Goal: Transaction & Acquisition: Purchase product/service

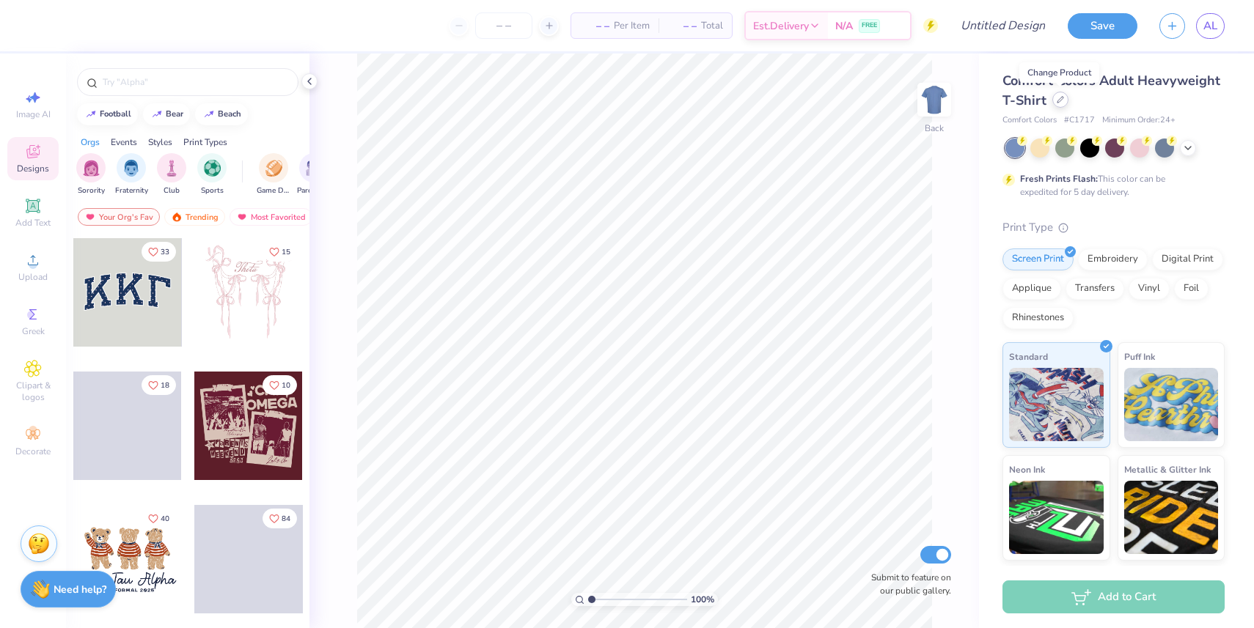
click at [1054, 103] on div at bounding box center [1060, 100] width 16 height 16
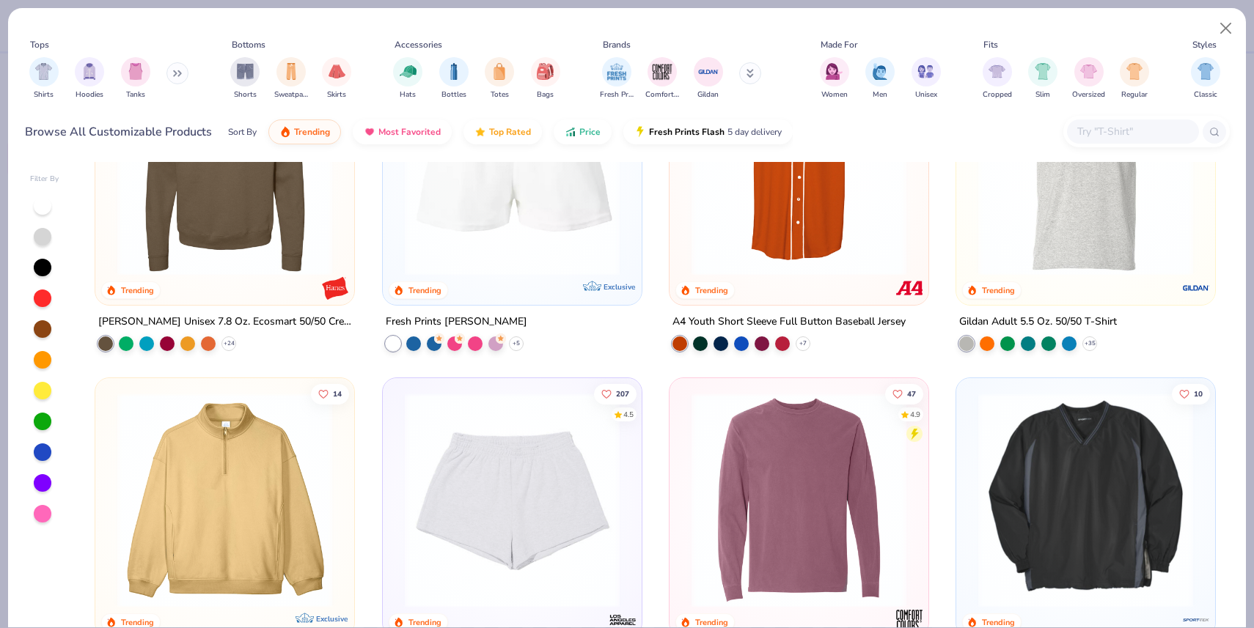
scroll to position [4536, 0]
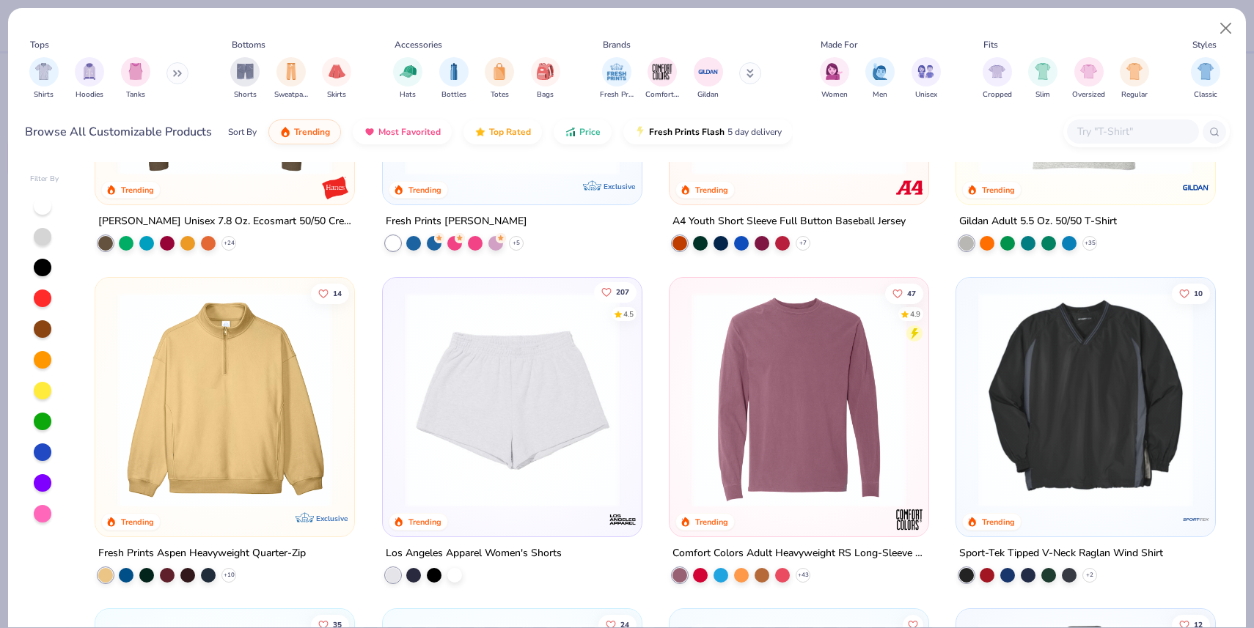
click at [622, 288] on span "207" at bounding box center [621, 291] width 13 height 7
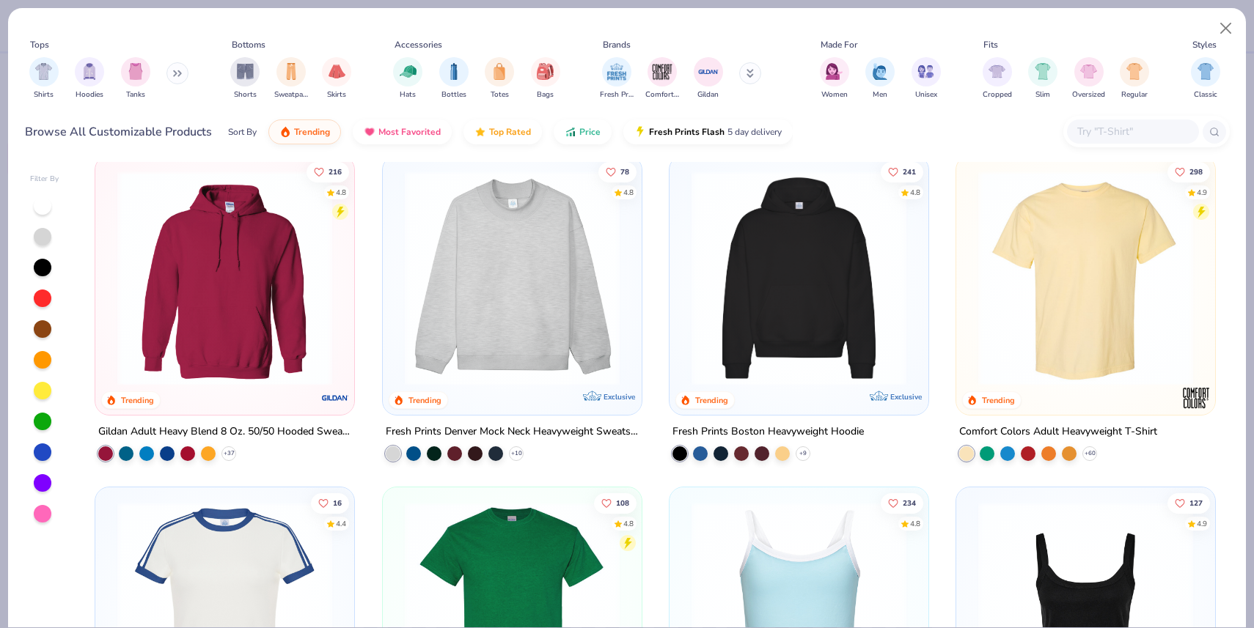
scroll to position [7, 0]
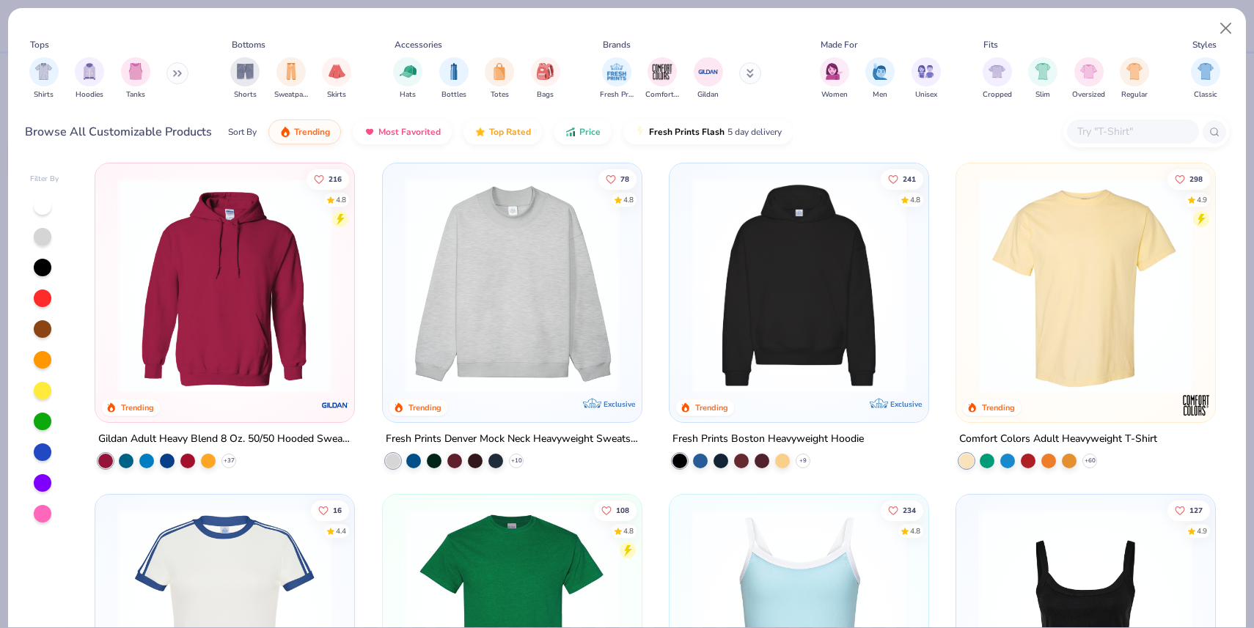
click at [180, 66] on button at bounding box center [177, 73] width 22 height 22
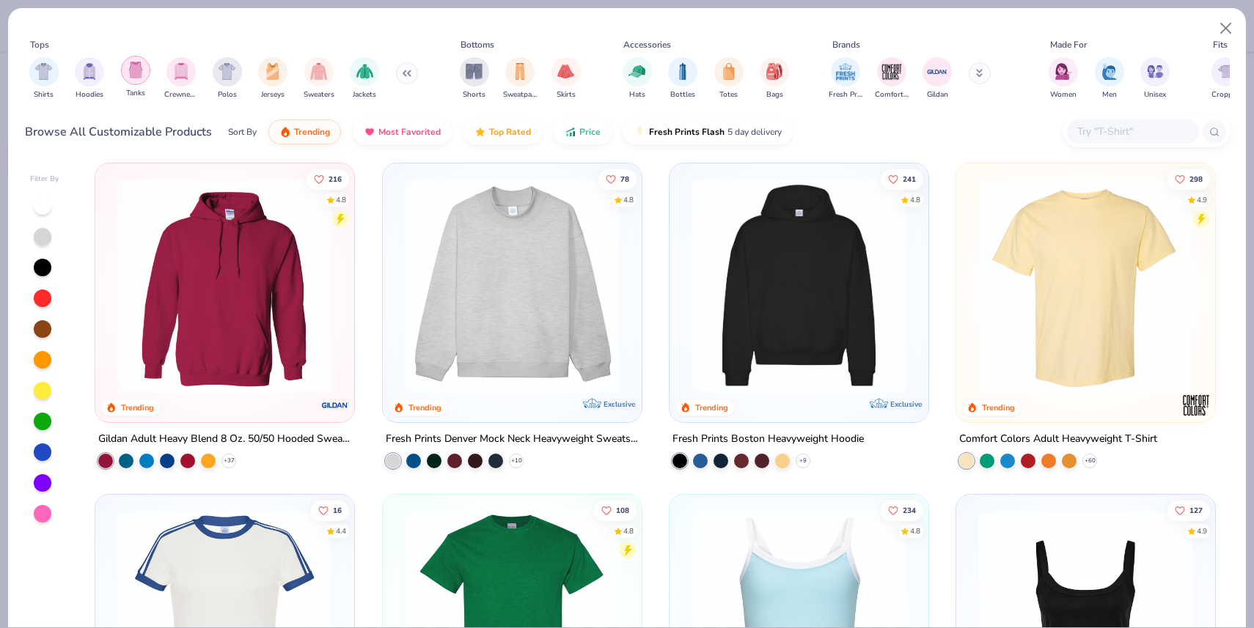
click at [134, 75] on img "filter for Tanks" at bounding box center [136, 70] width 16 height 17
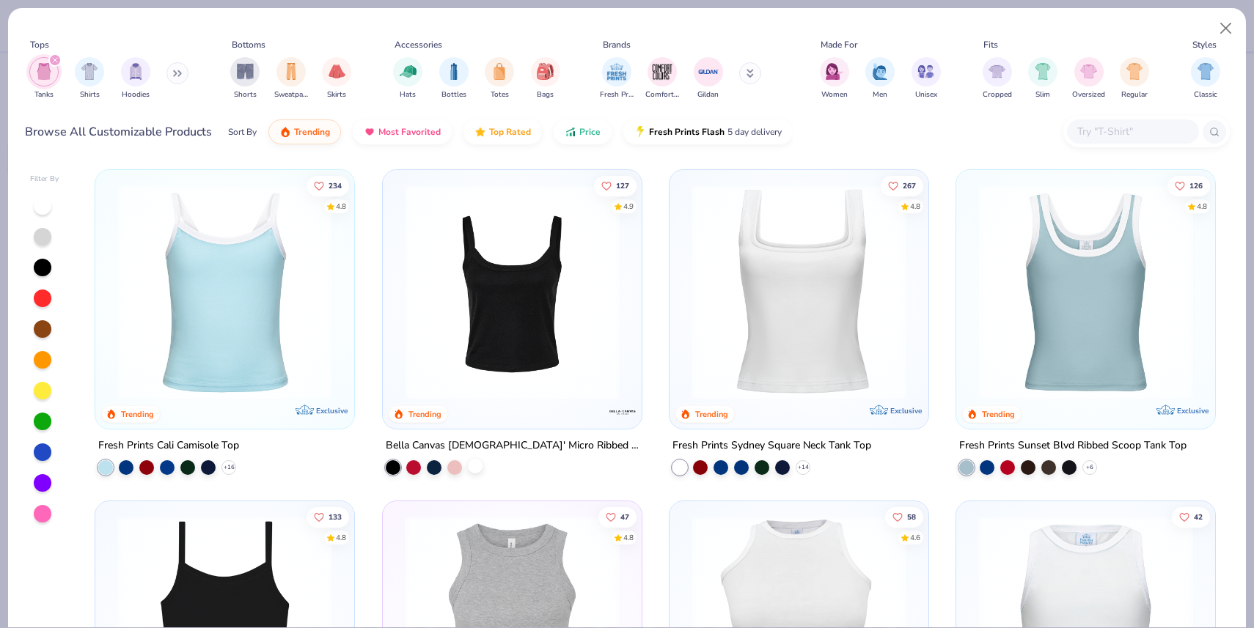
click at [481, 463] on div at bounding box center [475, 466] width 15 height 15
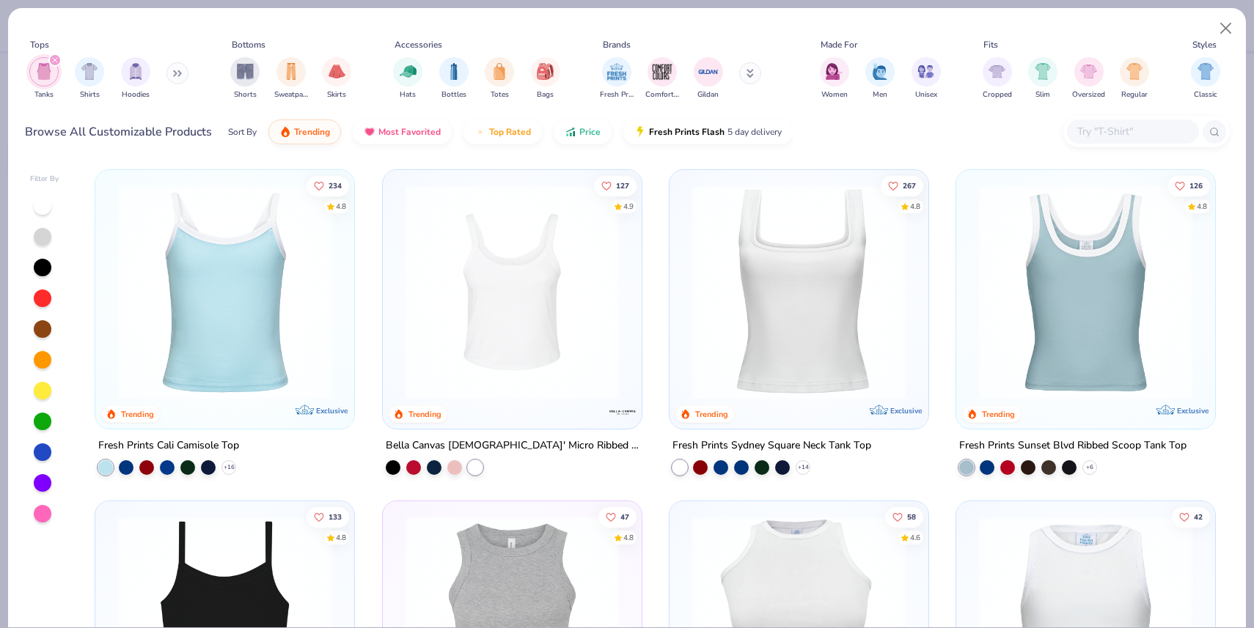
click at [552, 255] on img at bounding box center [512, 292] width 230 height 215
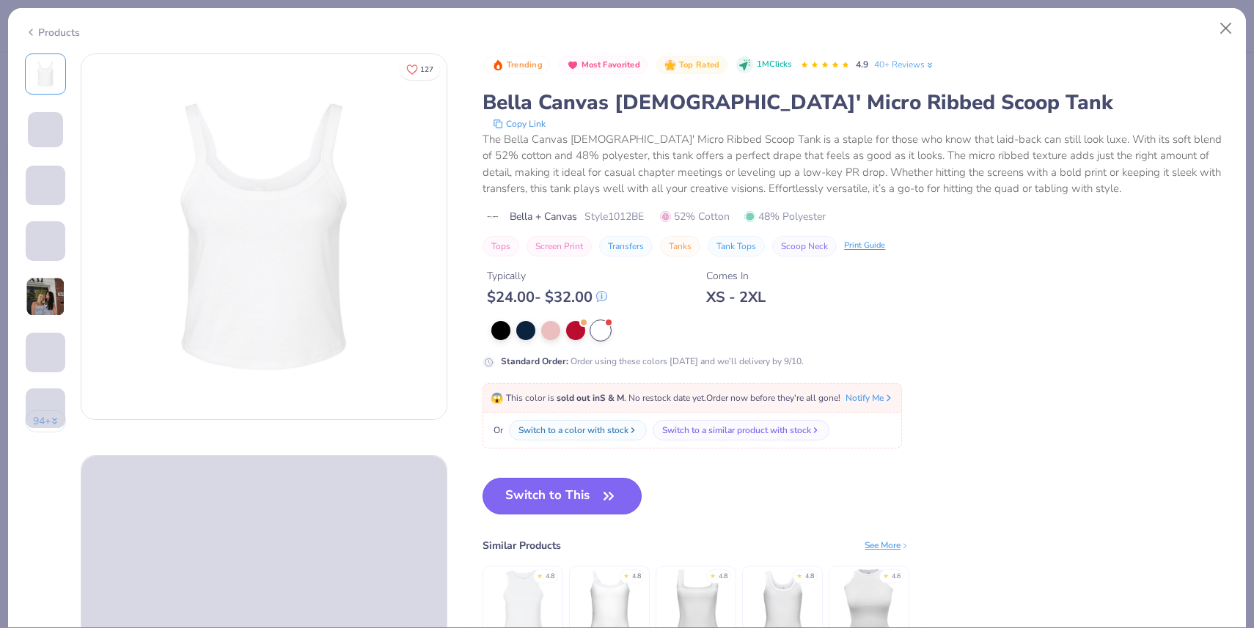
click at [560, 513] on button "Switch to This" at bounding box center [562, 496] width 159 height 37
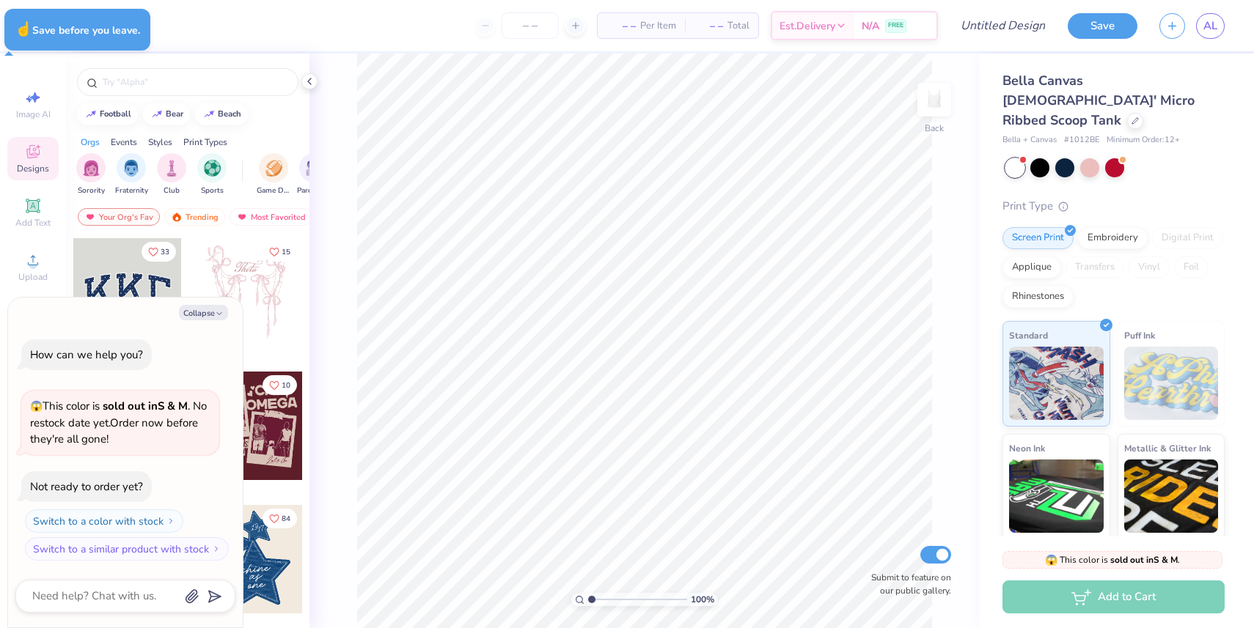
type textarea "x"
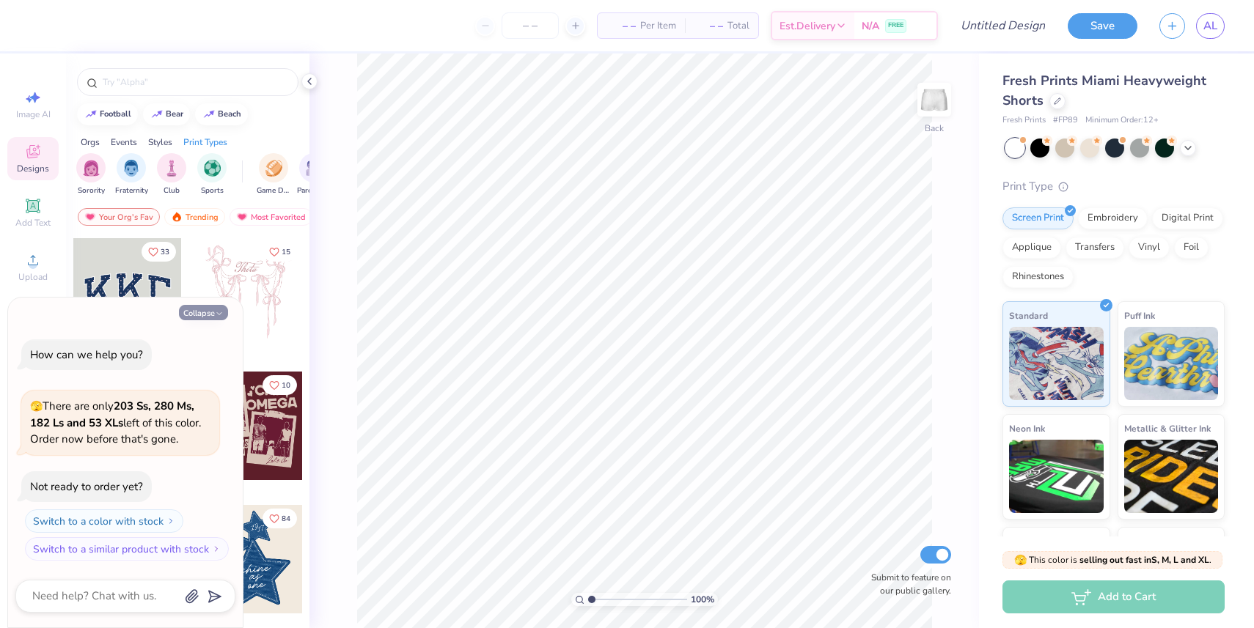
click at [190, 315] on button "Collapse" at bounding box center [203, 312] width 49 height 15
type textarea "x"
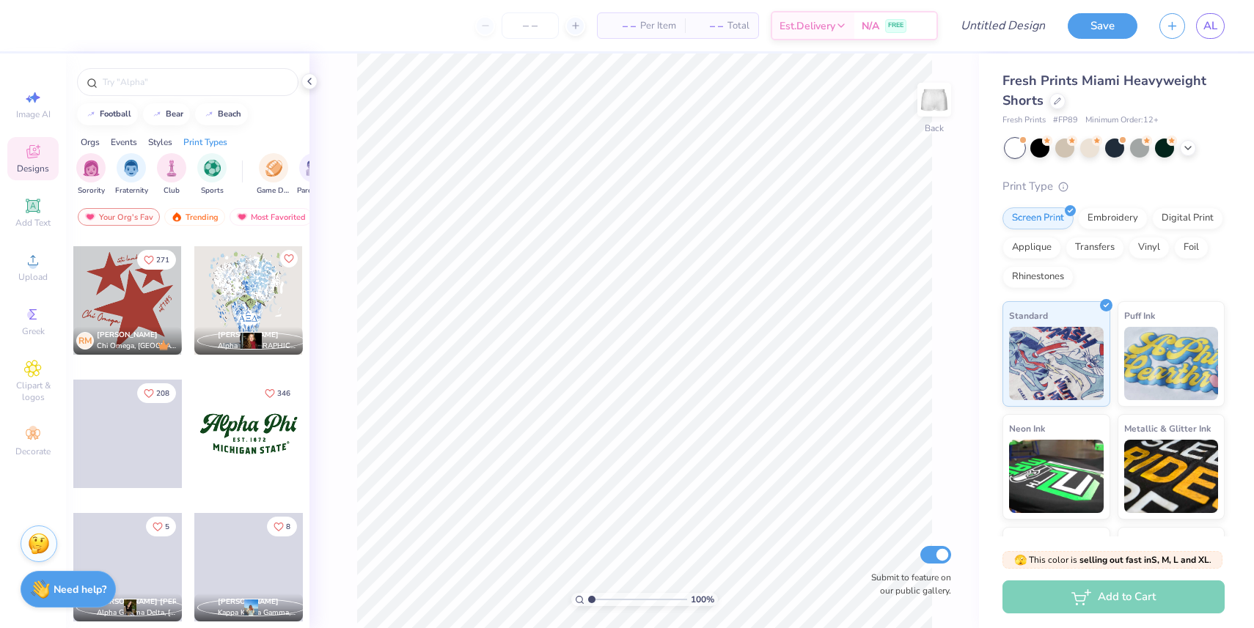
scroll to position [1382, 0]
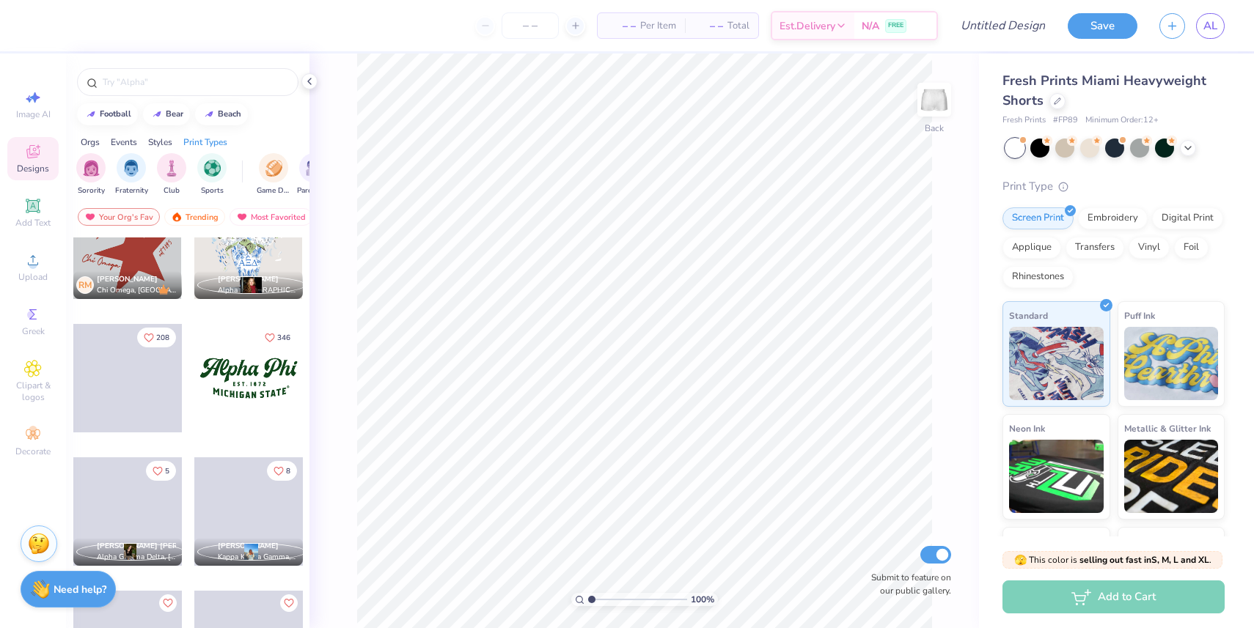
click at [266, 388] on div at bounding box center [248, 378] width 109 height 109
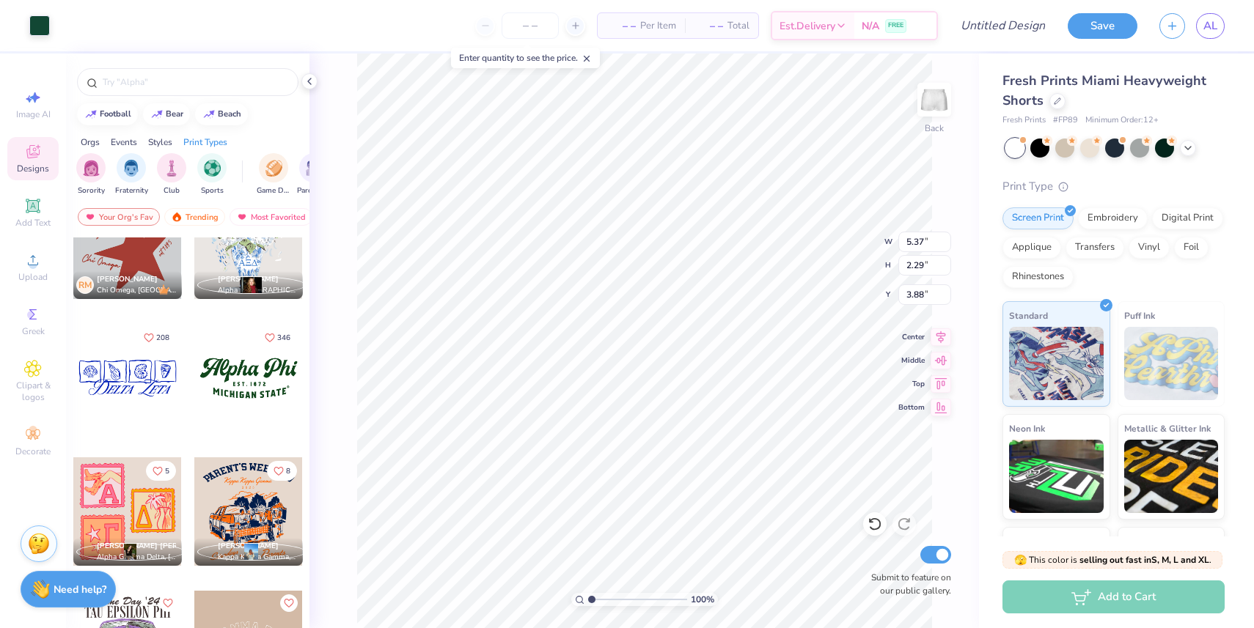
type input "5.37"
type input "2.29"
type input "7.34"
type input "5.45"
type input "2.45"
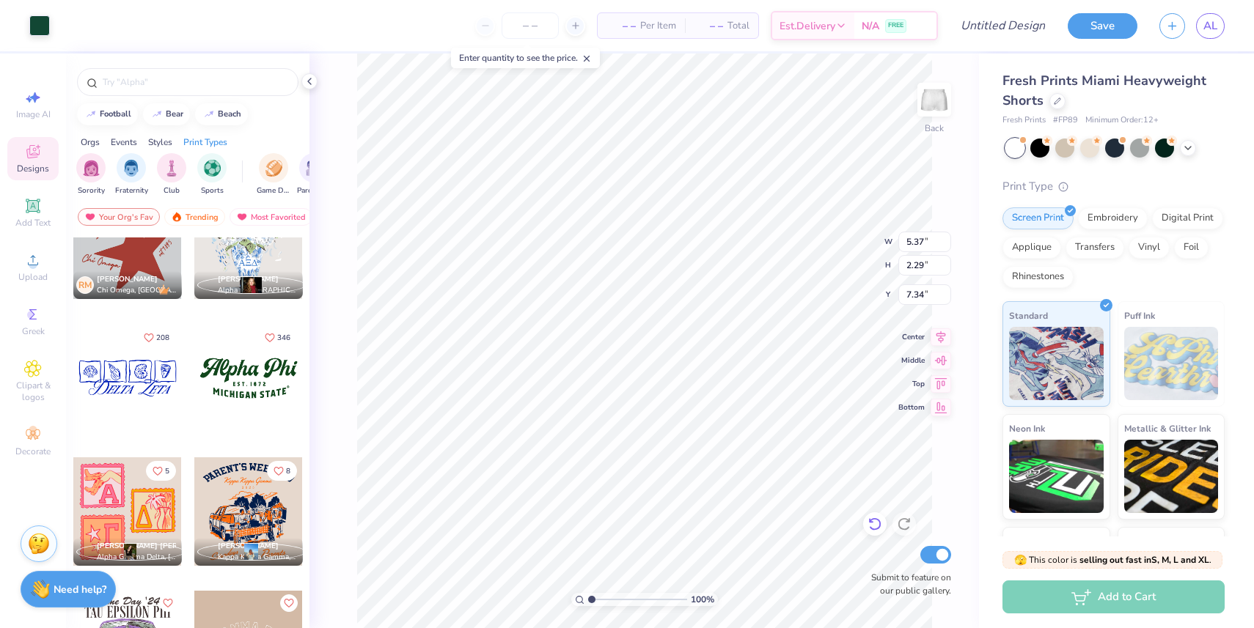
type input "7.21"
type input "7.22"
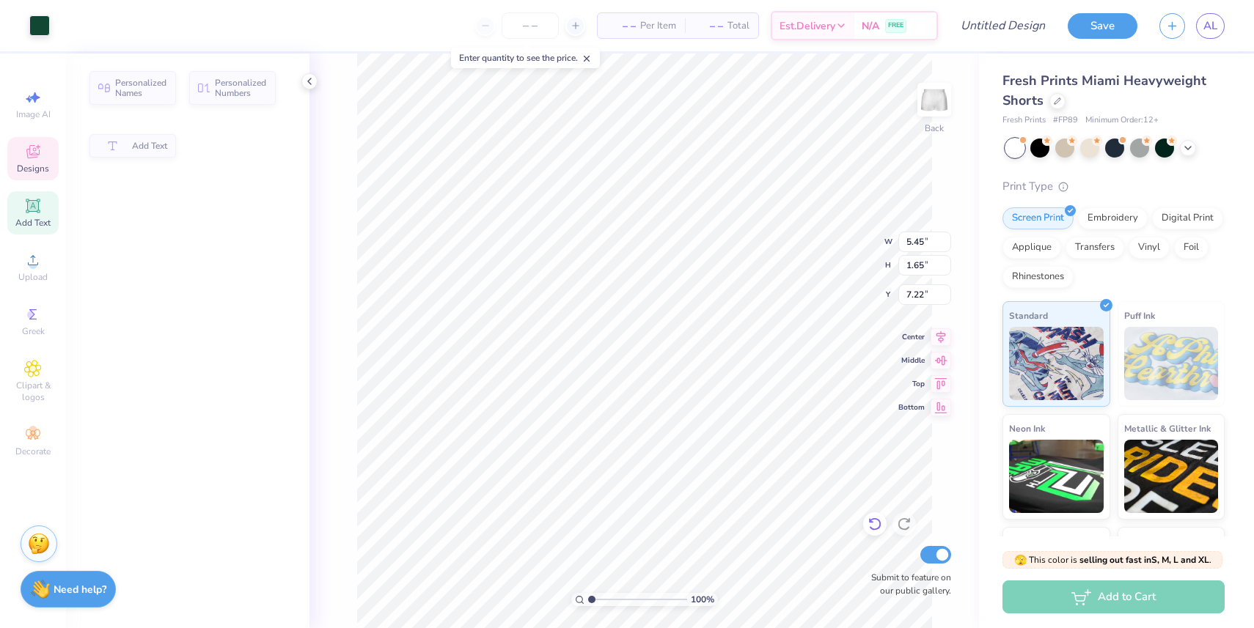
type input "1.65"
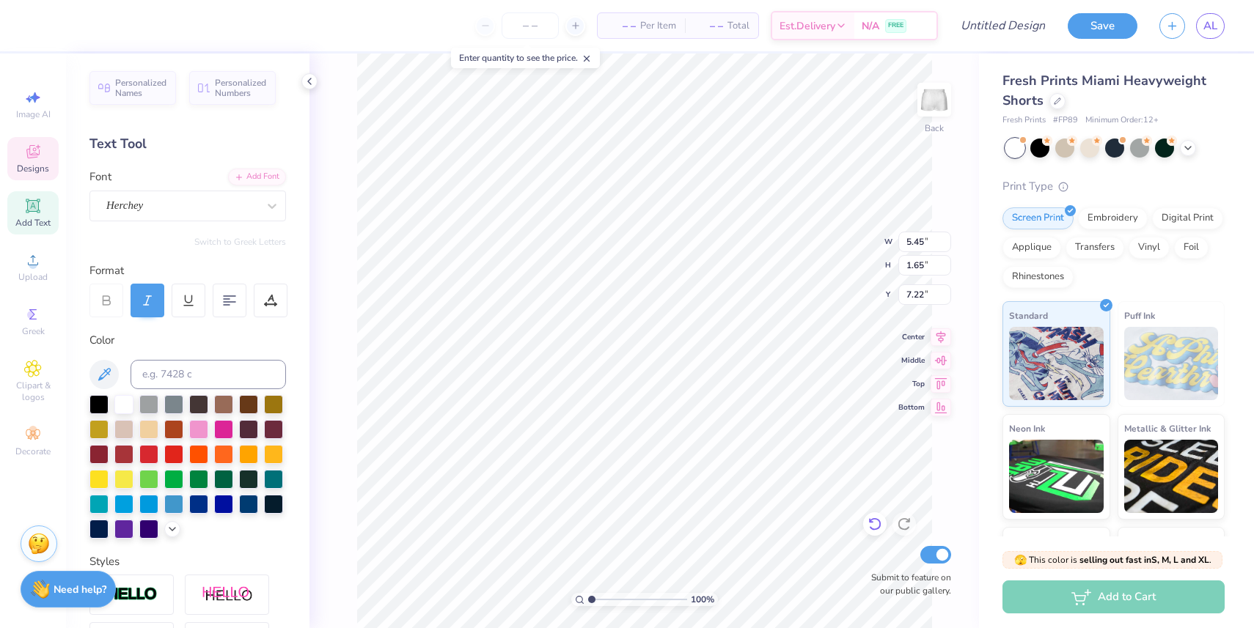
scroll to position [0, 0]
type textarea "Phi Sig"
type input "4.11"
type input "0.82"
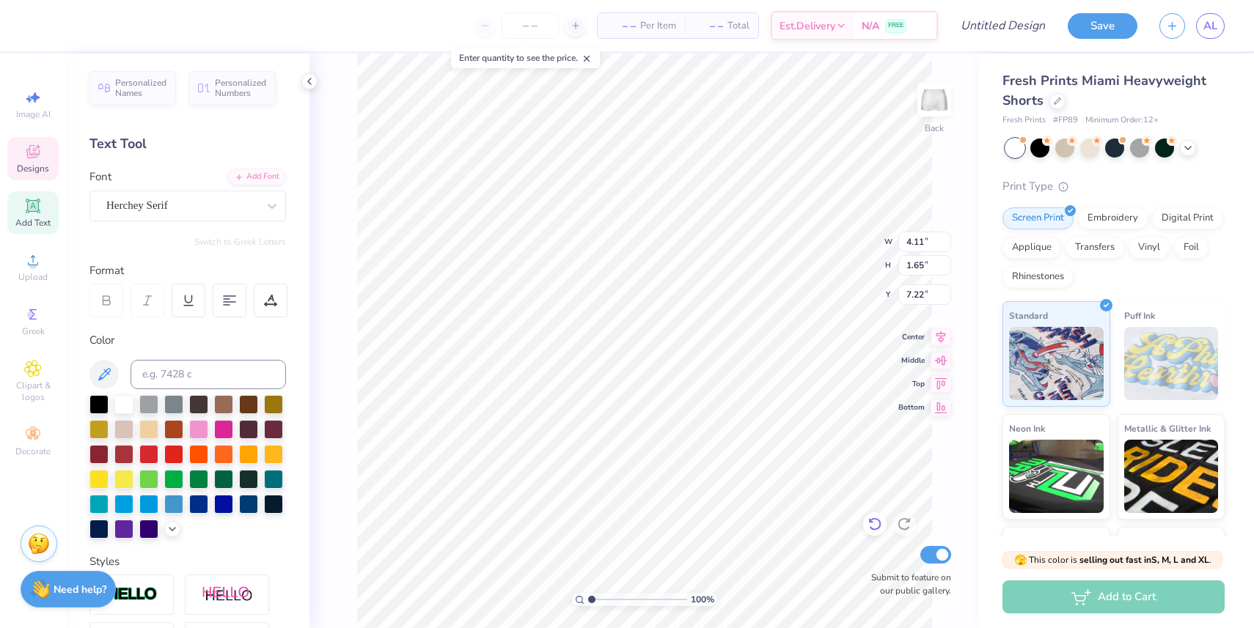
type input "8.84"
type textarea "[US_STATE] STATE"
type textarea "E S T . 1 9 1 3"
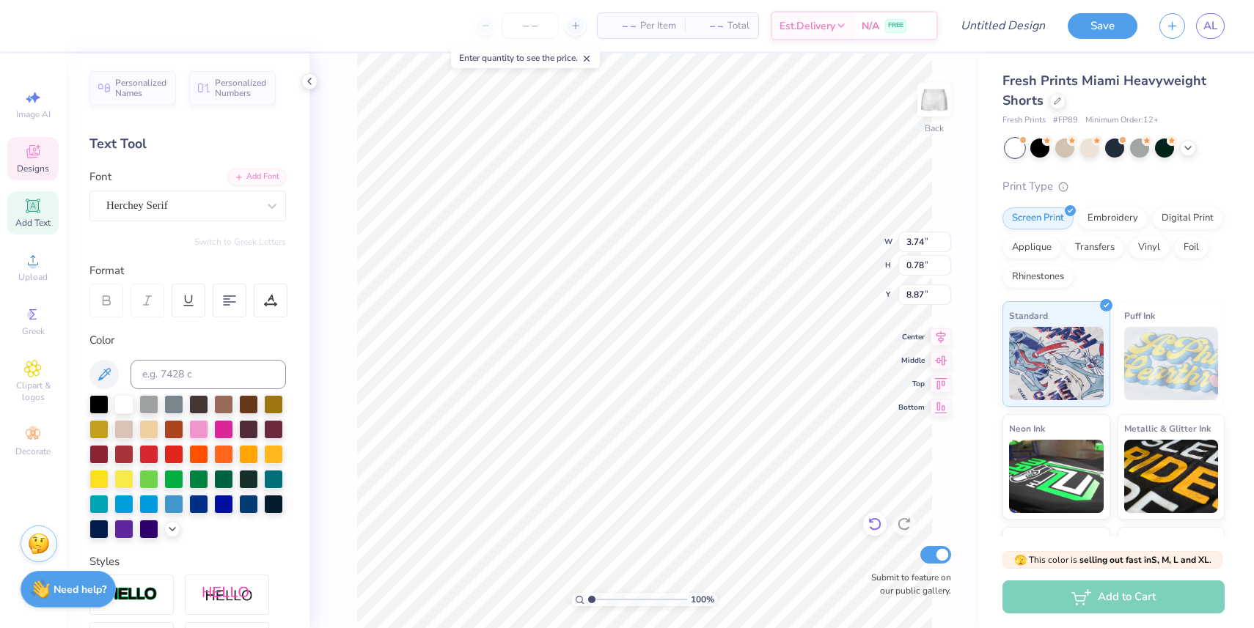
type input "3.77"
type input "1.34"
type input "7.17"
click at [175, 450] on div at bounding box center [173, 453] width 19 height 19
click at [201, 504] on div at bounding box center [198, 503] width 19 height 19
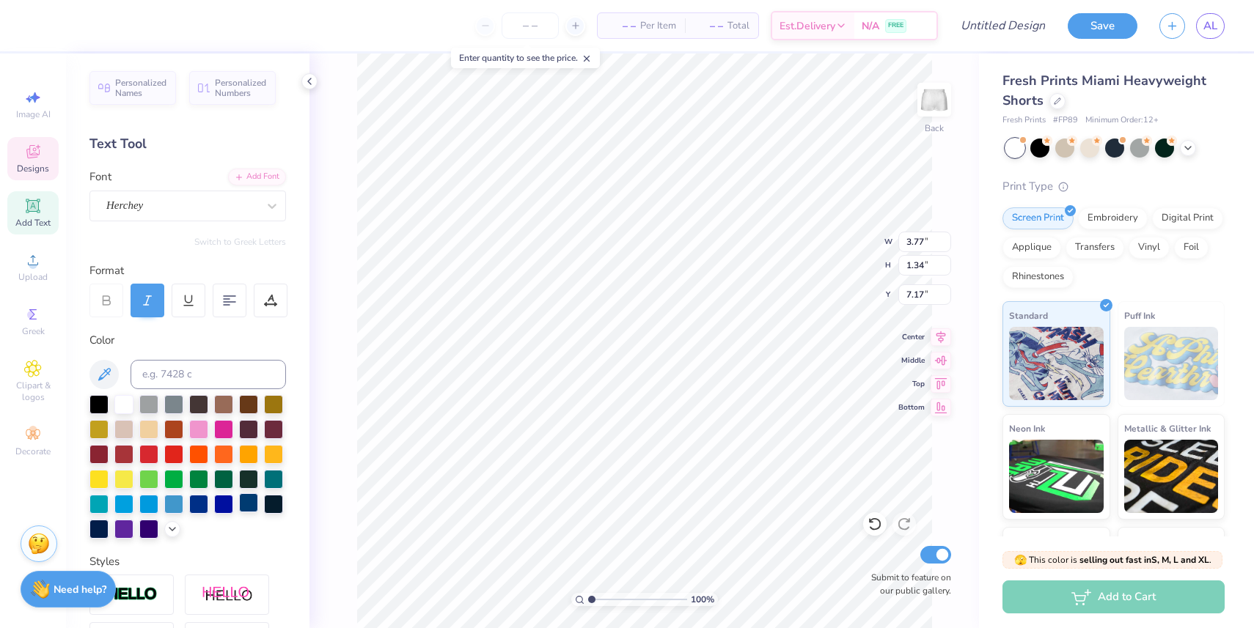
click at [255, 502] on div at bounding box center [248, 503] width 19 height 19
click at [276, 503] on div at bounding box center [273, 503] width 19 height 19
click at [123, 425] on div at bounding box center [123, 428] width 19 height 19
click at [221, 400] on div at bounding box center [223, 403] width 19 height 19
type input "1.76"
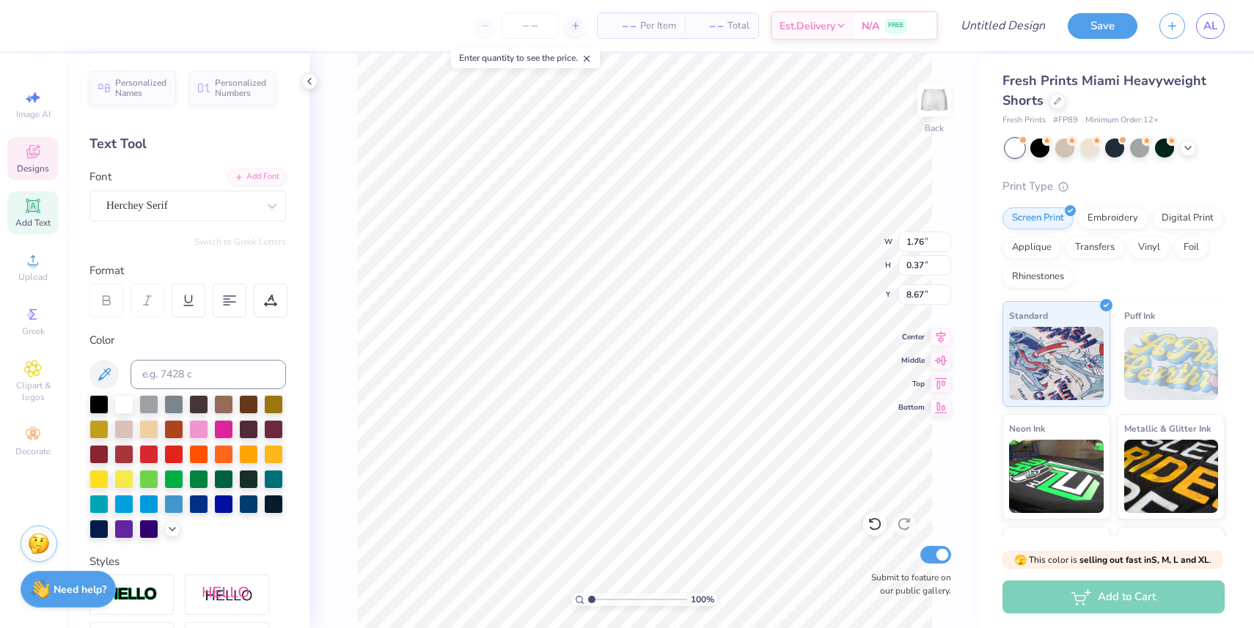
type input "0.37"
type input "8.69"
click at [226, 399] on div at bounding box center [223, 403] width 19 height 19
click at [221, 405] on div at bounding box center [223, 403] width 19 height 19
type input "7.23"
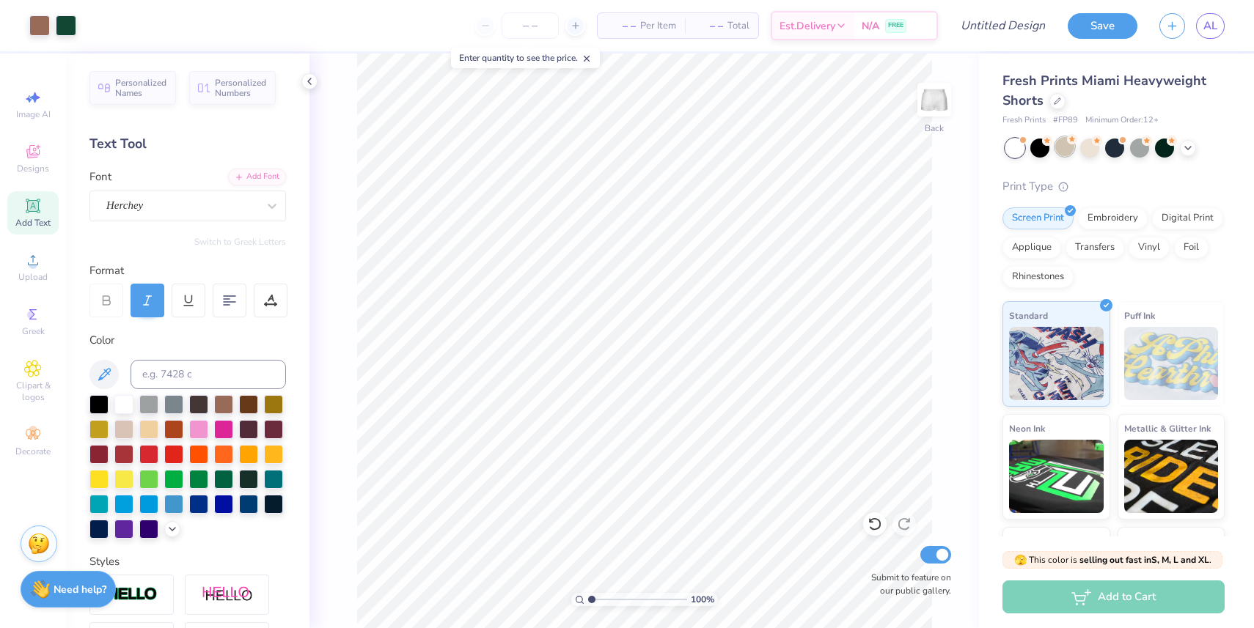
click at [1066, 152] on div at bounding box center [1064, 146] width 19 height 19
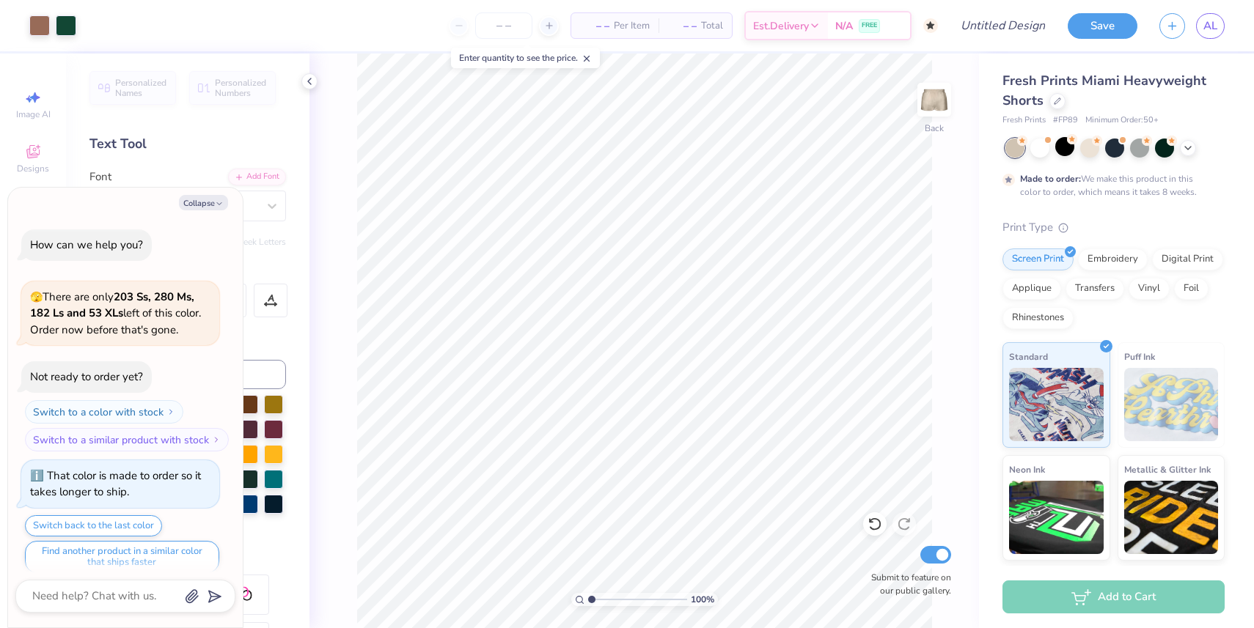
scroll to position [12, 0]
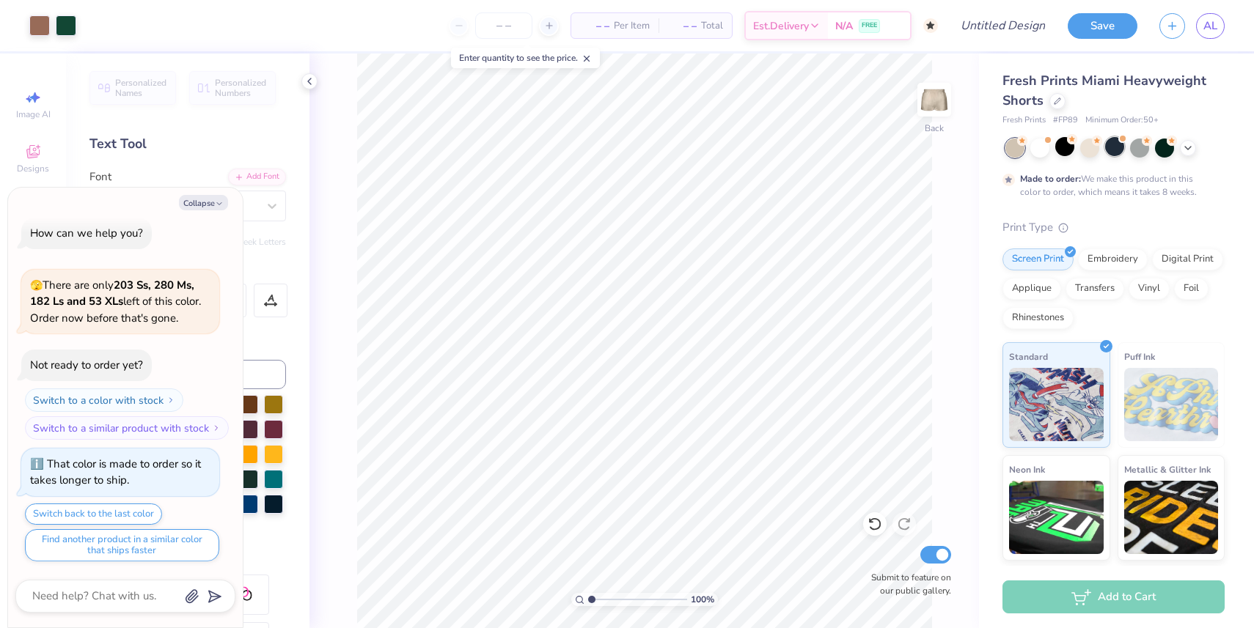
click at [1107, 150] on div at bounding box center [1114, 146] width 19 height 19
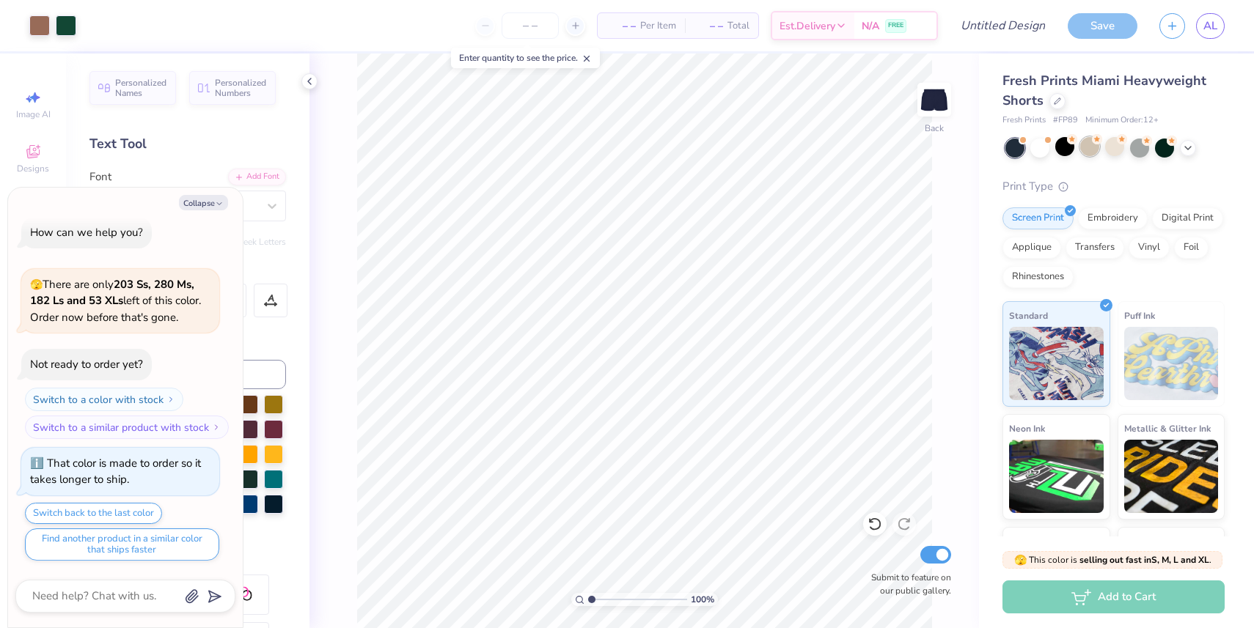
click at [1091, 149] on div at bounding box center [1089, 146] width 19 height 19
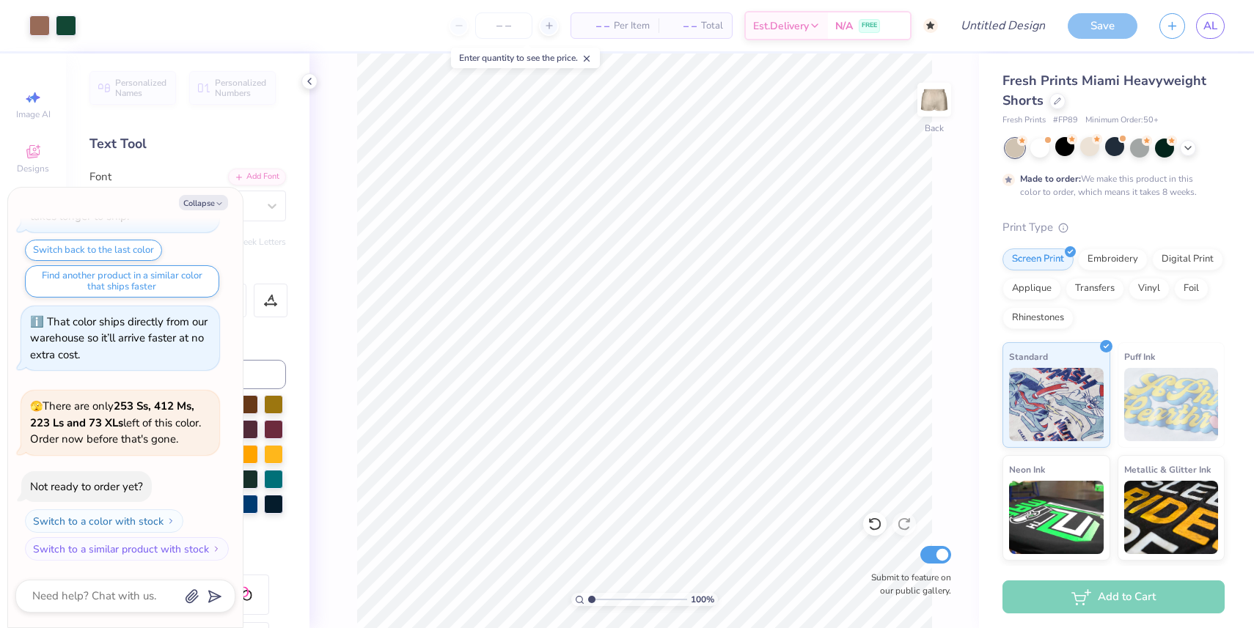
scroll to position [397, 0]
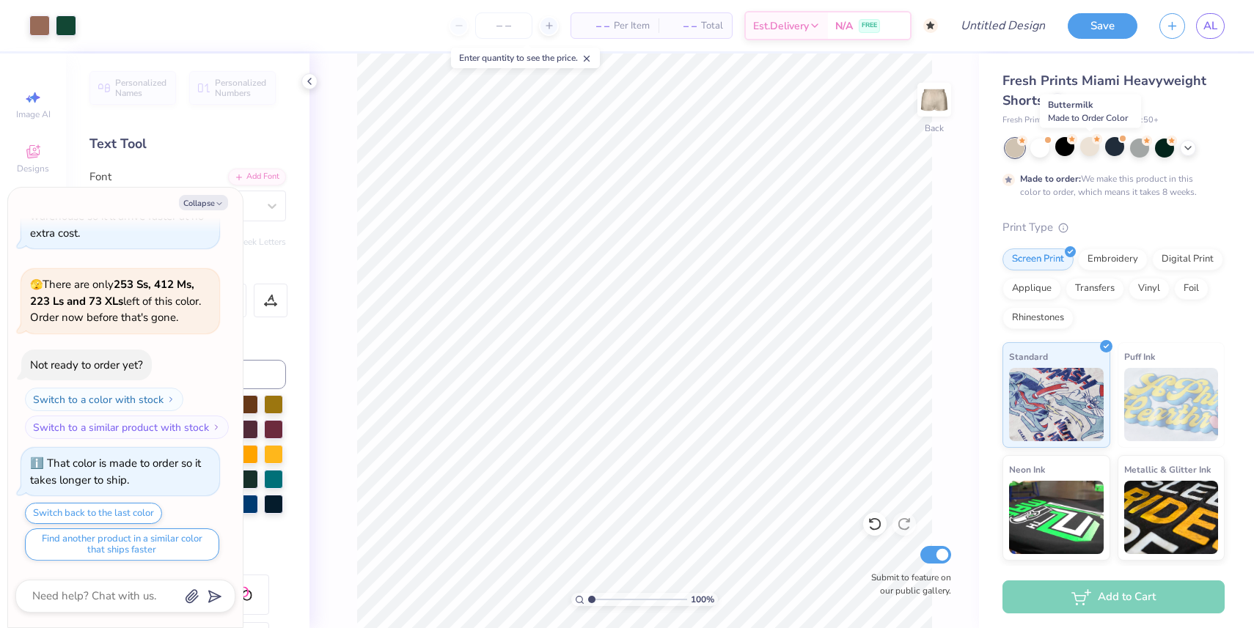
click at [1091, 149] on div at bounding box center [1089, 146] width 19 height 19
click at [1187, 149] on icon at bounding box center [1188, 147] width 12 height 12
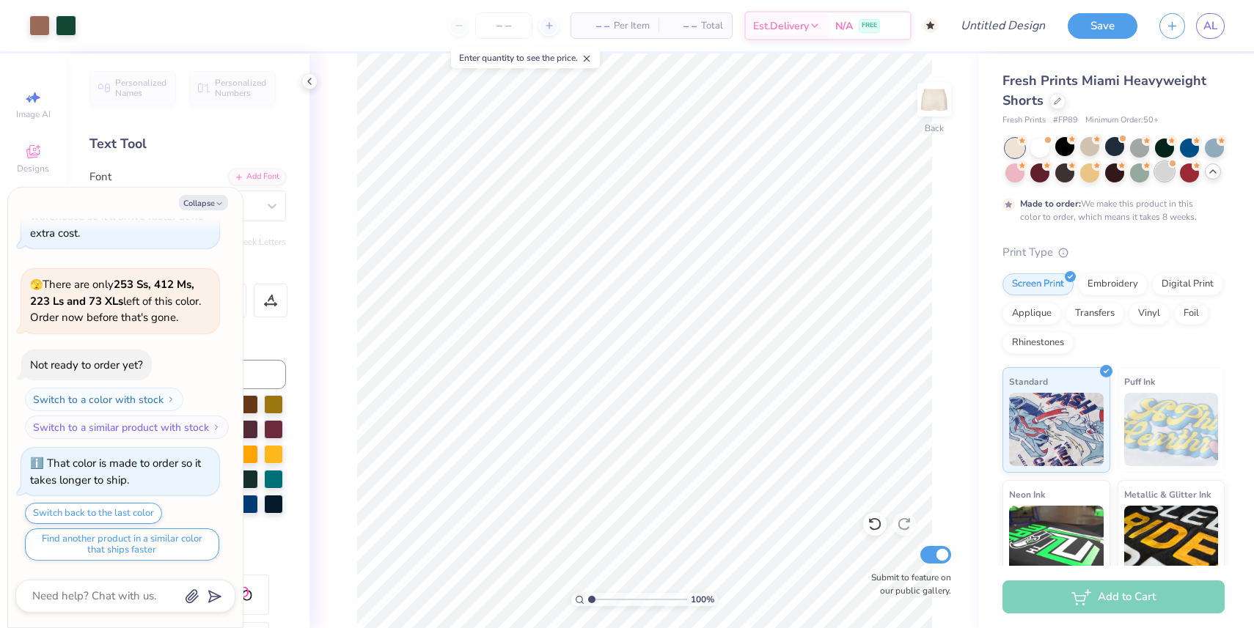
click at [1162, 165] on div at bounding box center [1164, 171] width 19 height 19
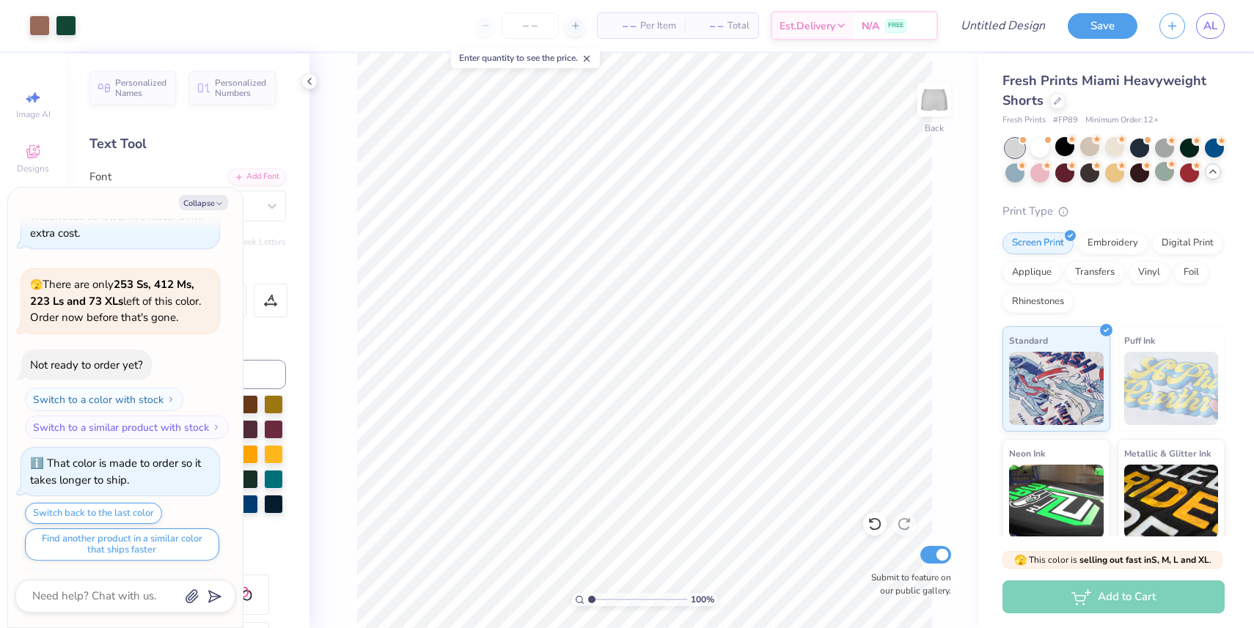
scroll to position [661, 0]
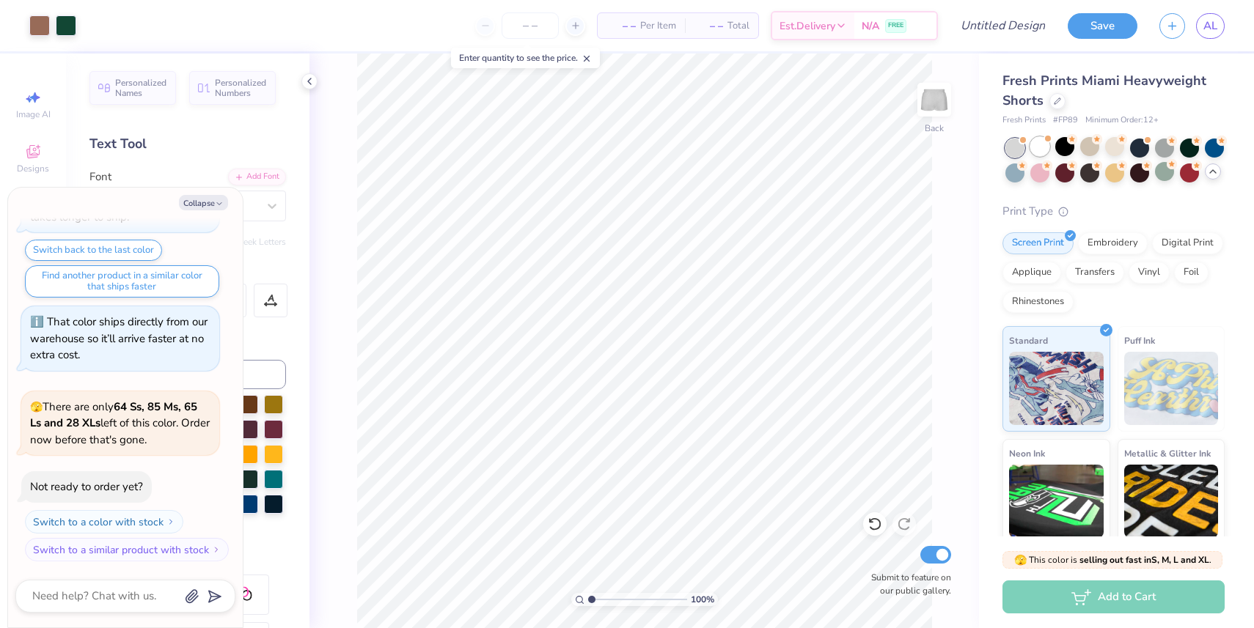
click at [1041, 142] on div at bounding box center [1039, 146] width 19 height 19
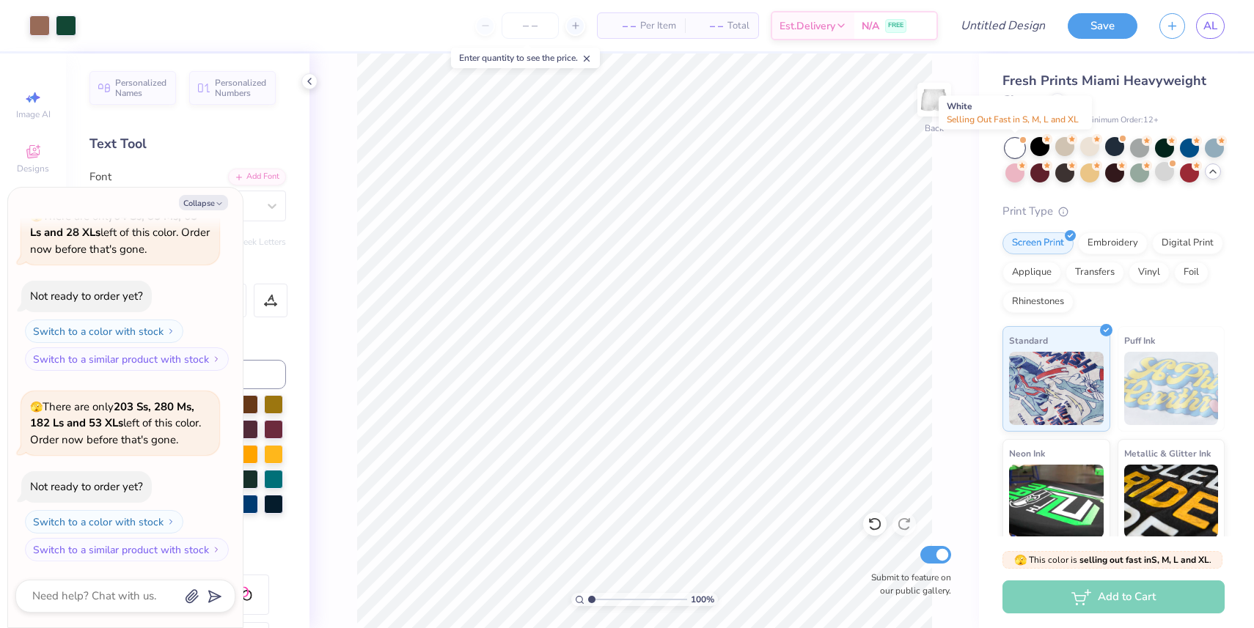
click at [1011, 152] on div at bounding box center [1014, 148] width 19 height 19
click at [213, 207] on button "Collapse" at bounding box center [203, 202] width 49 height 15
type textarea "x"
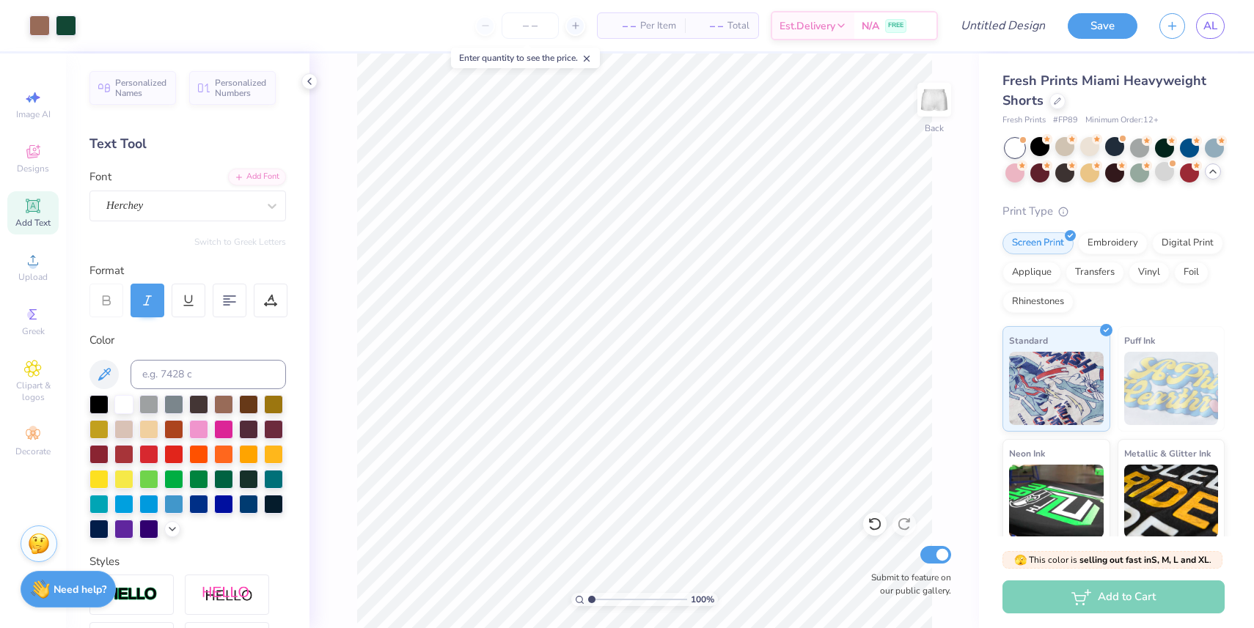
click at [1091, 606] on div "Add to Cart" at bounding box center [1114, 597] width 222 height 33
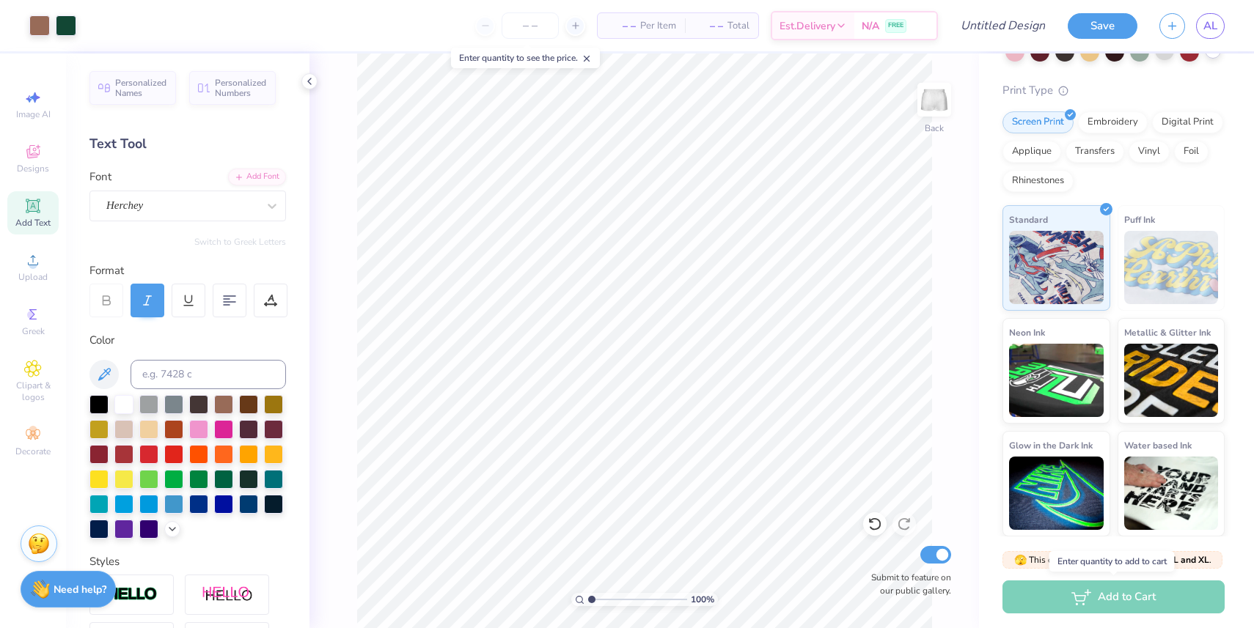
click at [1110, 593] on div "Add to Cart" at bounding box center [1114, 597] width 222 height 33
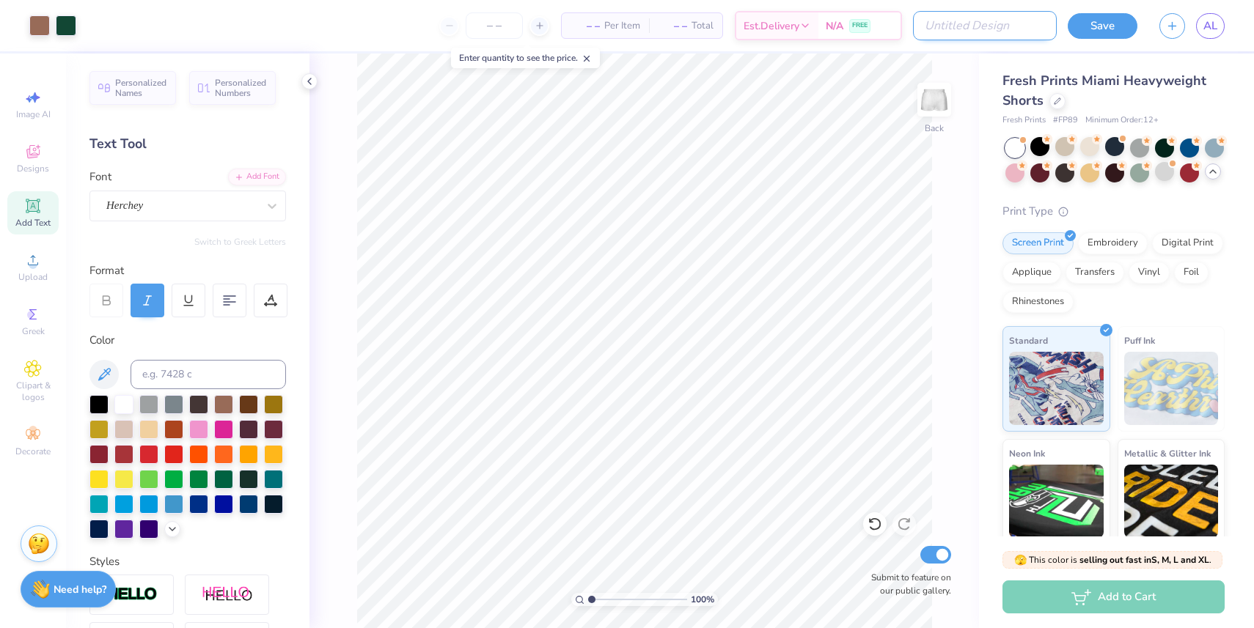
click at [995, 28] on input "Design Title" at bounding box center [985, 25] width 144 height 29
type input "Phi Sig Shortd"
click at [942, 111] on img at bounding box center [934, 99] width 59 height 59
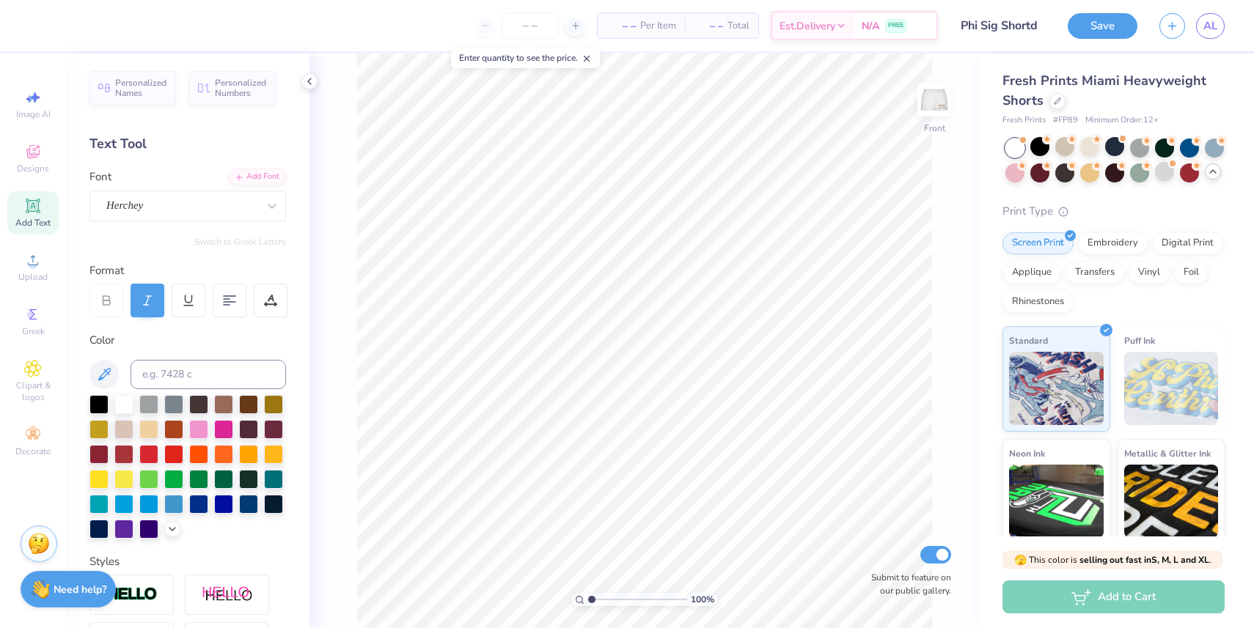
click at [942, 111] on img at bounding box center [934, 99] width 29 height 29
click at [1102, 213] on div "Print Type" at bounding box center [1114, 211] width 222 height 17
click at [26, 392] on span "Clipart & logos" at bounding box center [32, 391] width 51 height 23
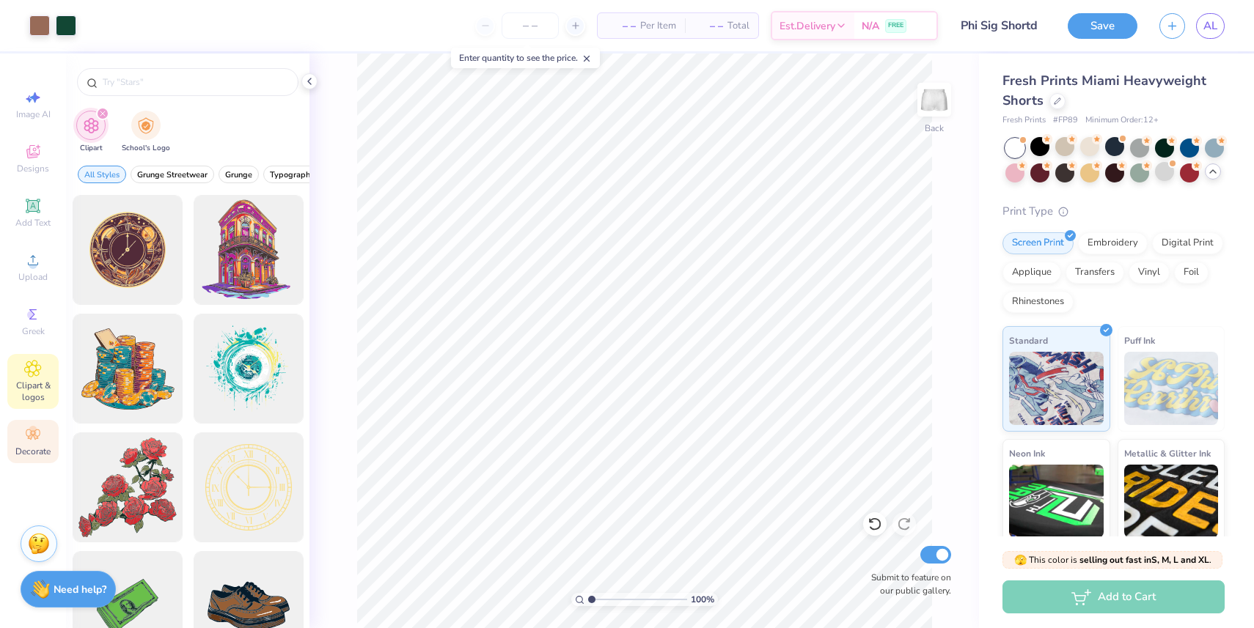
click at [26, 421] on div "Decorate" at bounding box center [32, 441] width 51 height 43
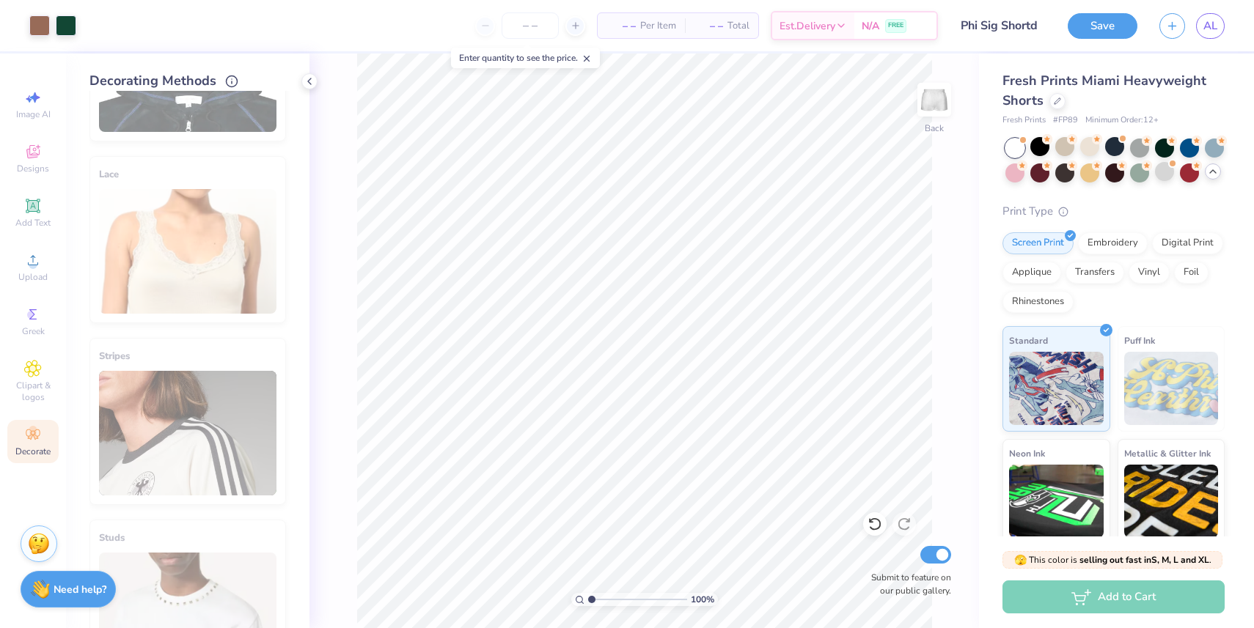
scroll to position [220, 0]
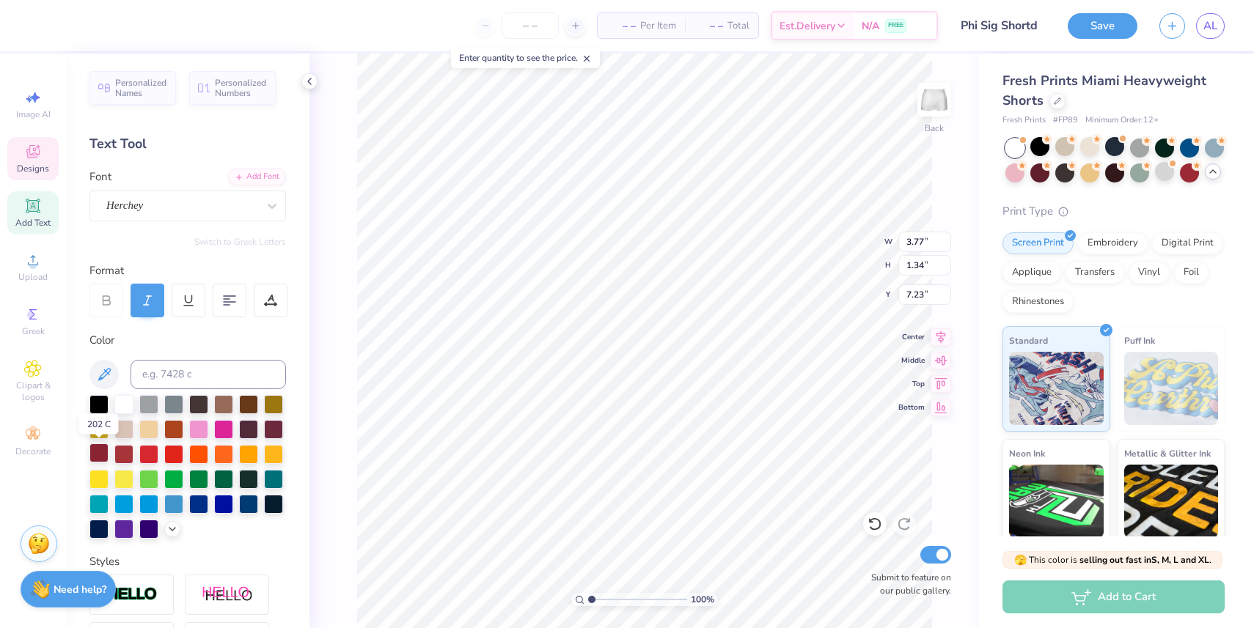
click at [99, 450] on div at bounding box center [98, 453] width 19 height 19
click at [230, 397] on div at bounding box center [223, 403] width 19 height 19
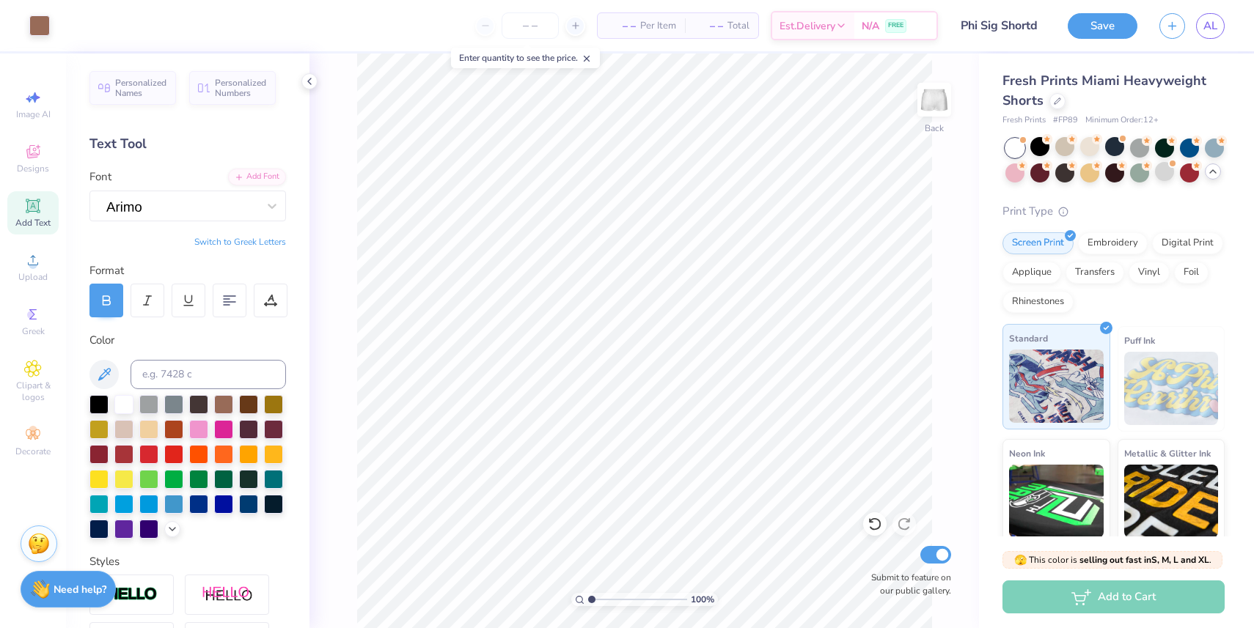
click at [1101, 343] on div "Standard" at bounding box center [1057, 377] width 108 height 106
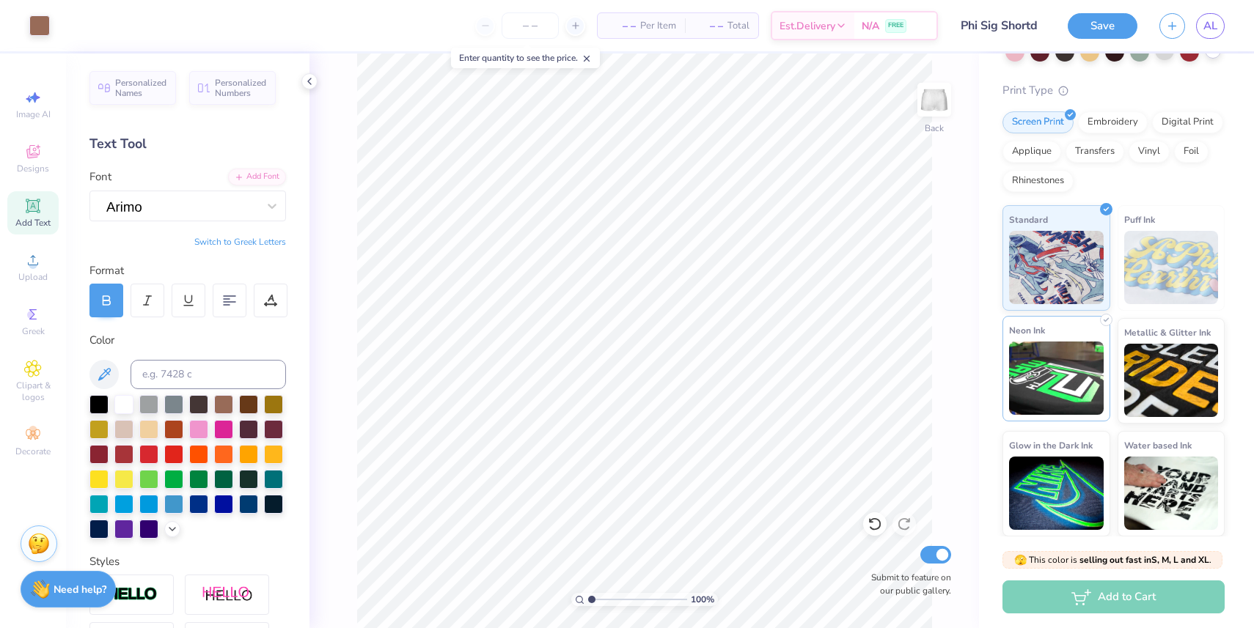
scroll to position [0, 0]
